Goal: Use online tool/utility

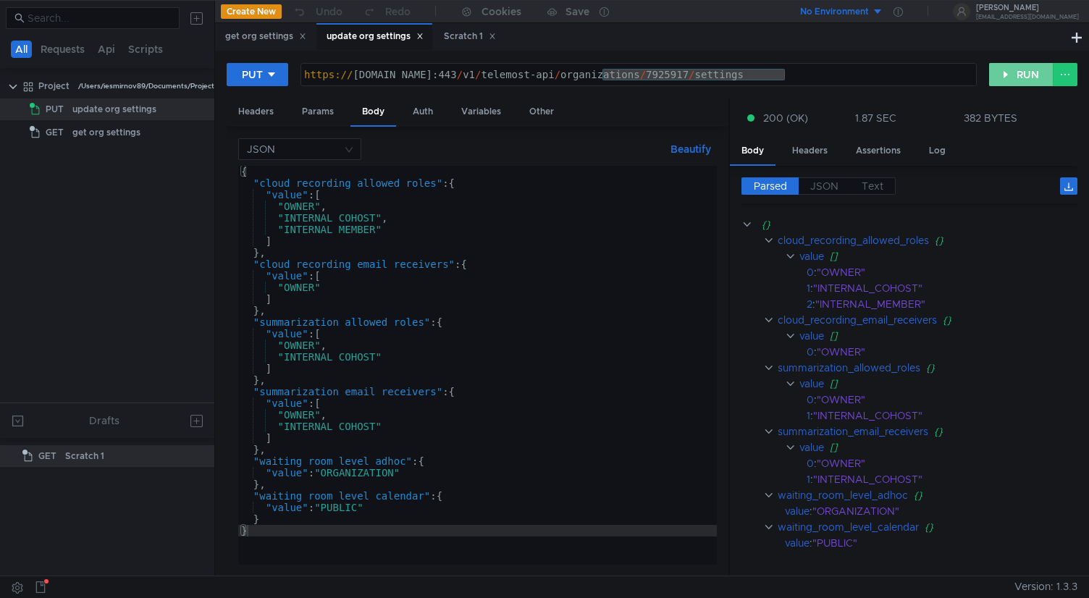
click at [1029, 76] on button "RUN" at bounding box center [1021, 74] width 64 height 23
